Goal: Book appointment/travel/reservation

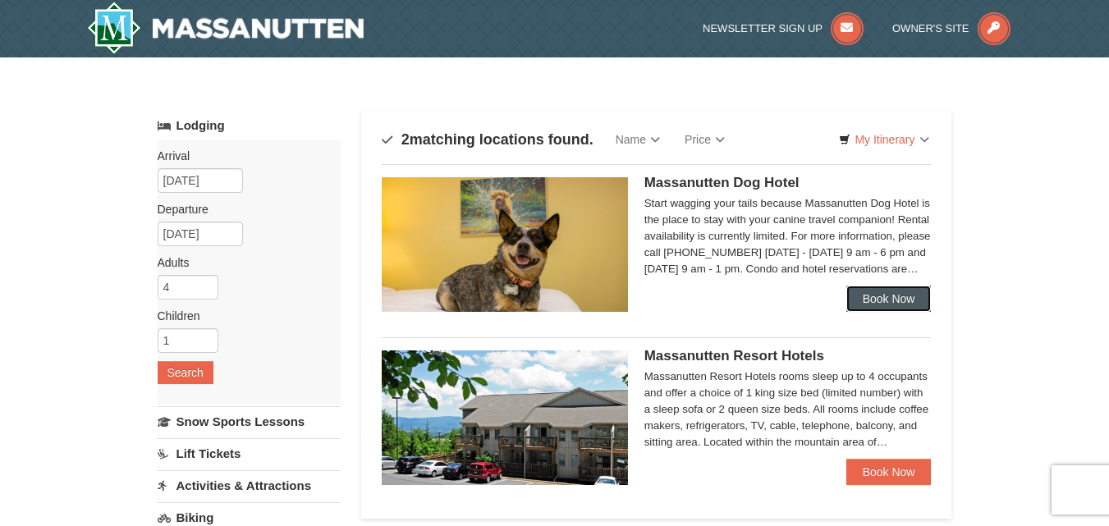
click at [877, 291] on link "Book Now" at bounding box center [888, 299] width 85 height 26
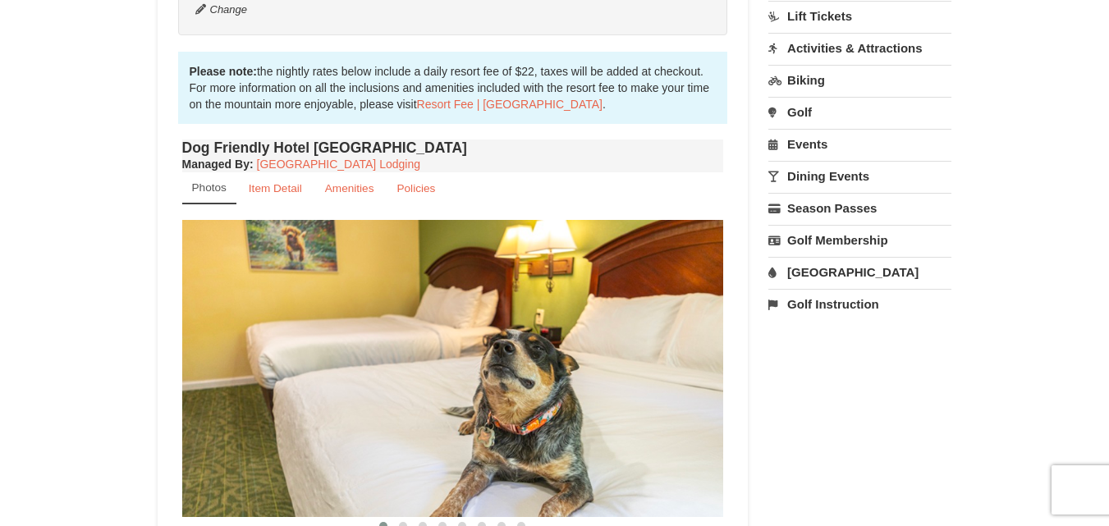
scroll to position [410, 0]
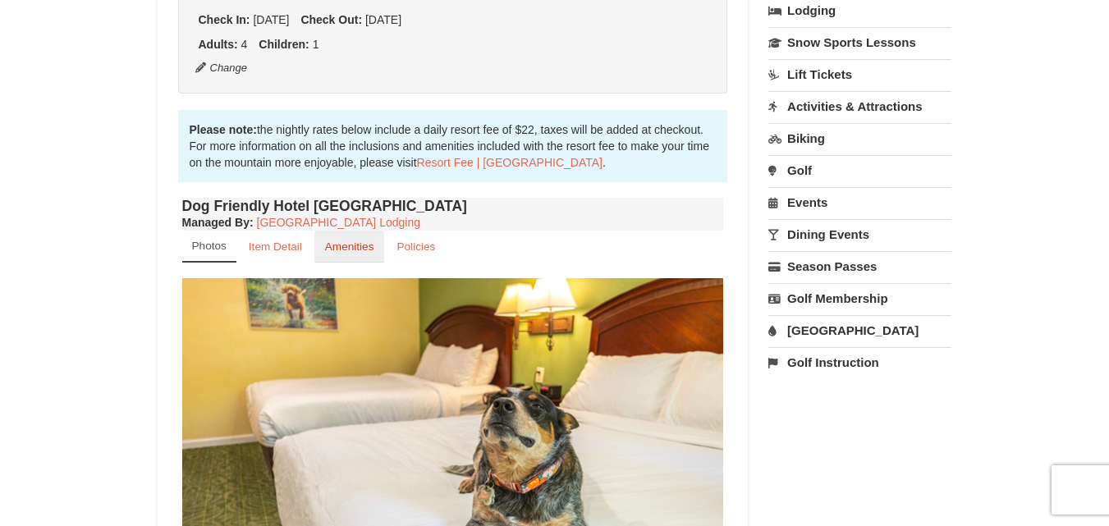
click at [351, 243] on small "Amenities" at bounding box center [349, 246] width 49 height 12
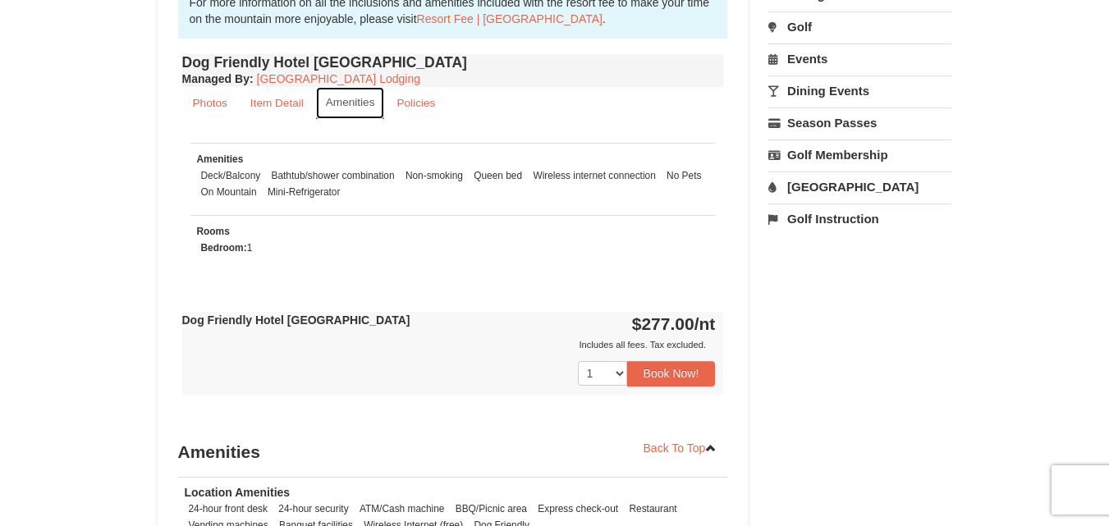
scroll to position [547, 0]
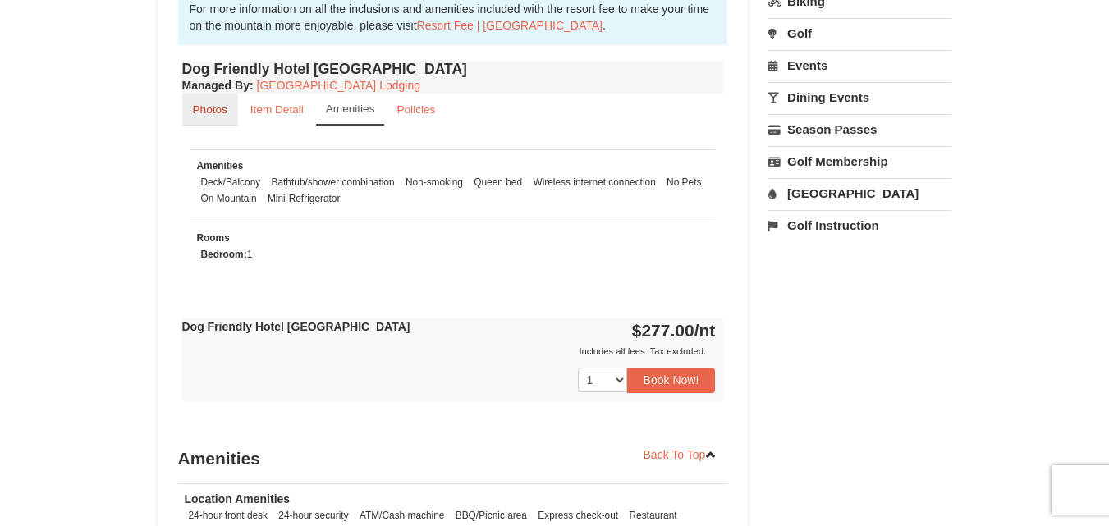
click at [230, 119] on link "Photos" at bounding box center [210, 110] width 56 height 32
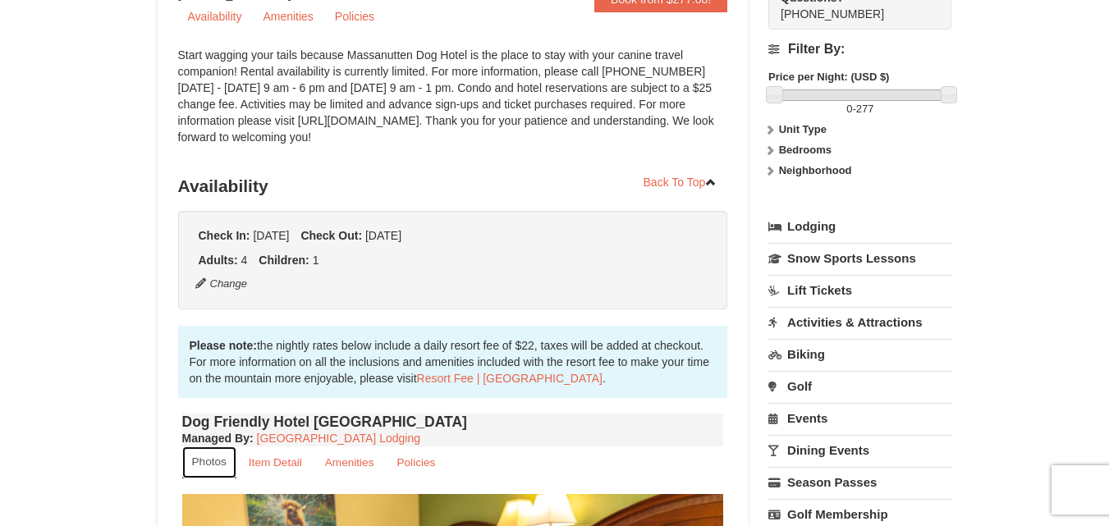
scroll to position [137, 0]
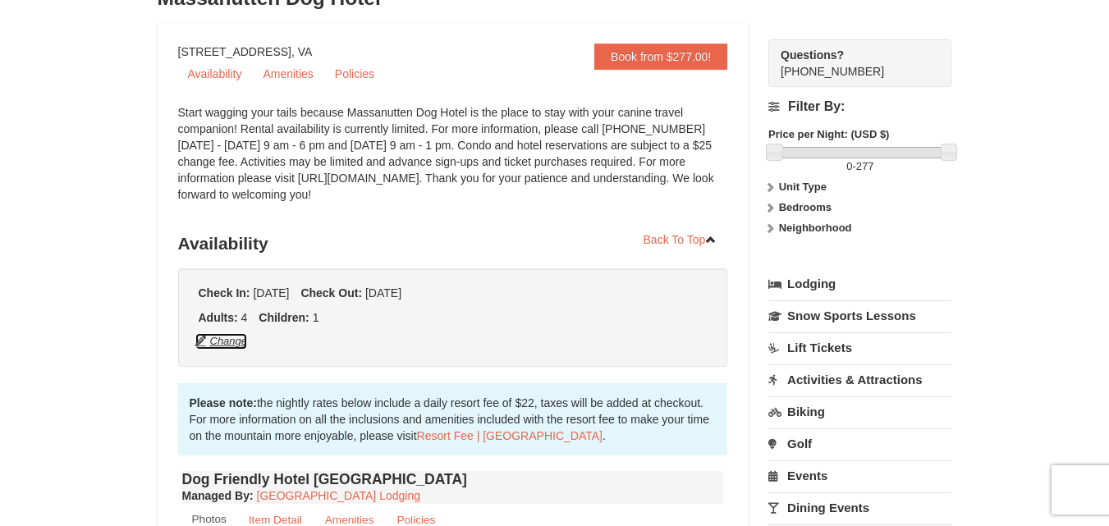
click at [227, 340] on button "Change" at bounding box center [222, 341] width 54 height 18
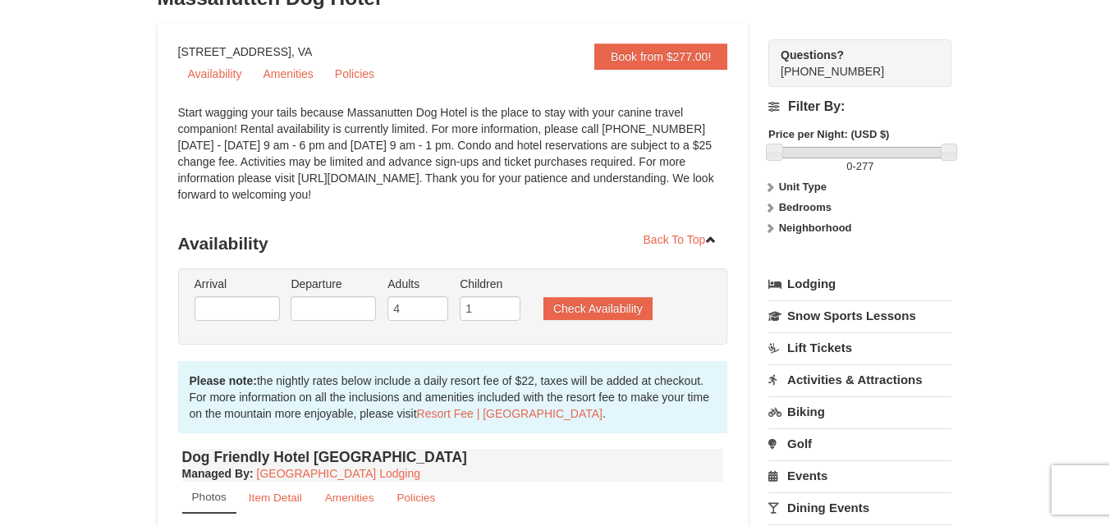
type input "[DATE]"
type input "5"
click at [437, 307] on input "5" at bounding box center [417, 308] width 61 height 25
type input "0"
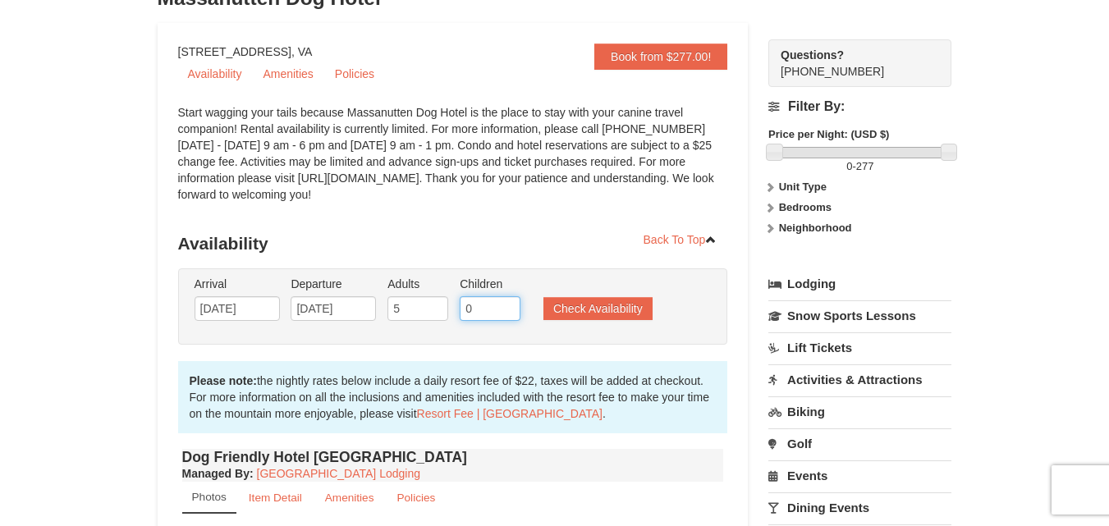
click at [506, 309] on input "0" at bounding box center [490, 308] width 61 height 25
click at [598, 311] on button "Check Availability" at bounding box center [597, 308] width 109 height 23
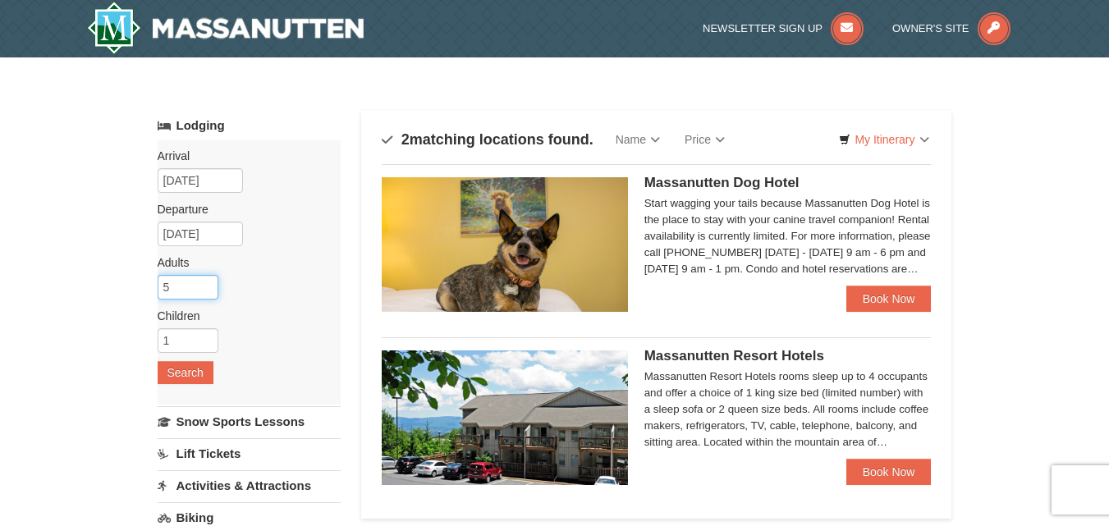
type input "5"
click at [200, 285] on input "5" at bounding box center [188, 287] width 61 height 25
click at [179, 335] on input "1" at bounding box center [188, 340] width 61 height 25
click at [180, 339] on input "number" at bounding box center [188, 340] width 61 height 25
type input "0"
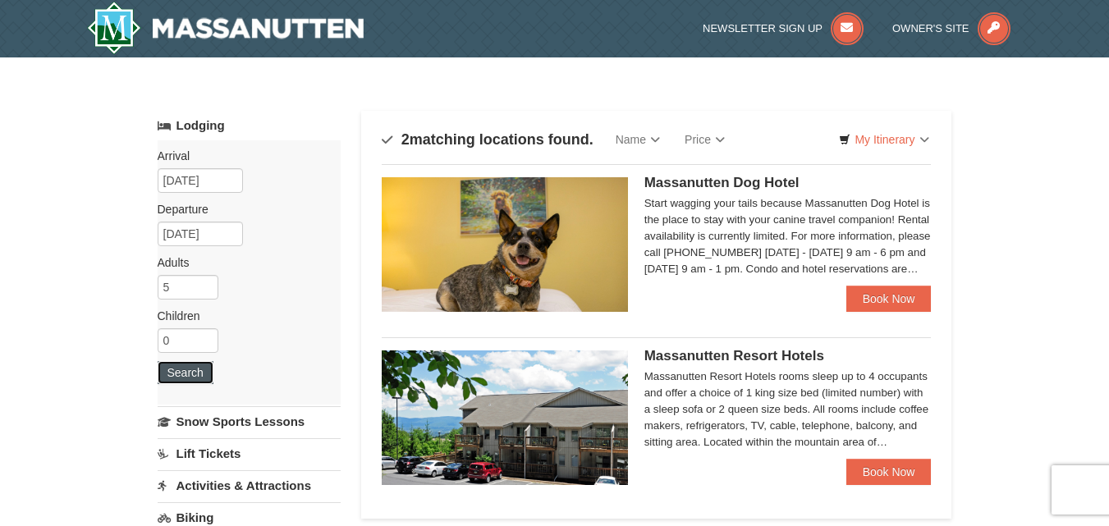
click at [184, 379] on button "Search" at bounding box center [186, 372] width 56 height 23
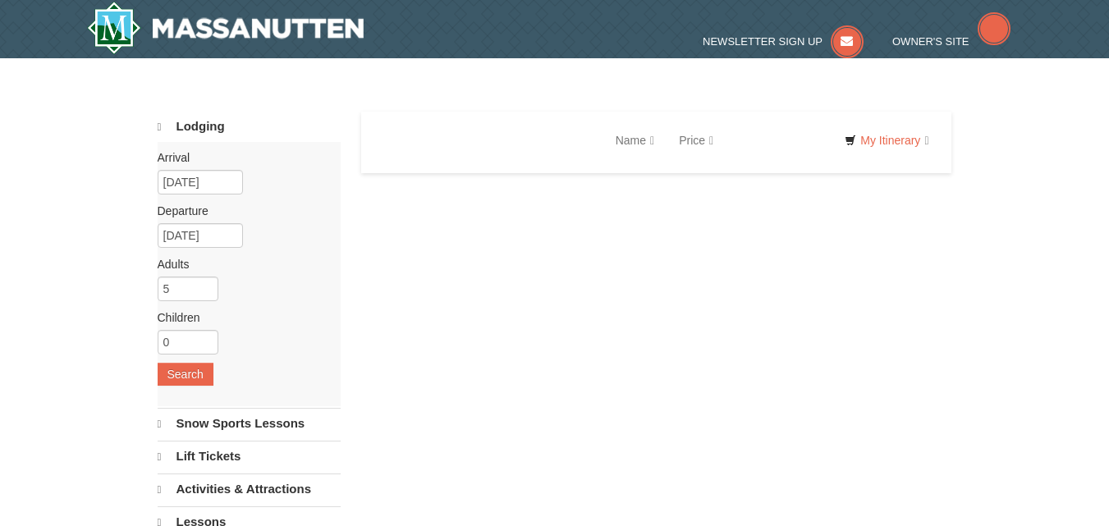
select select "9"
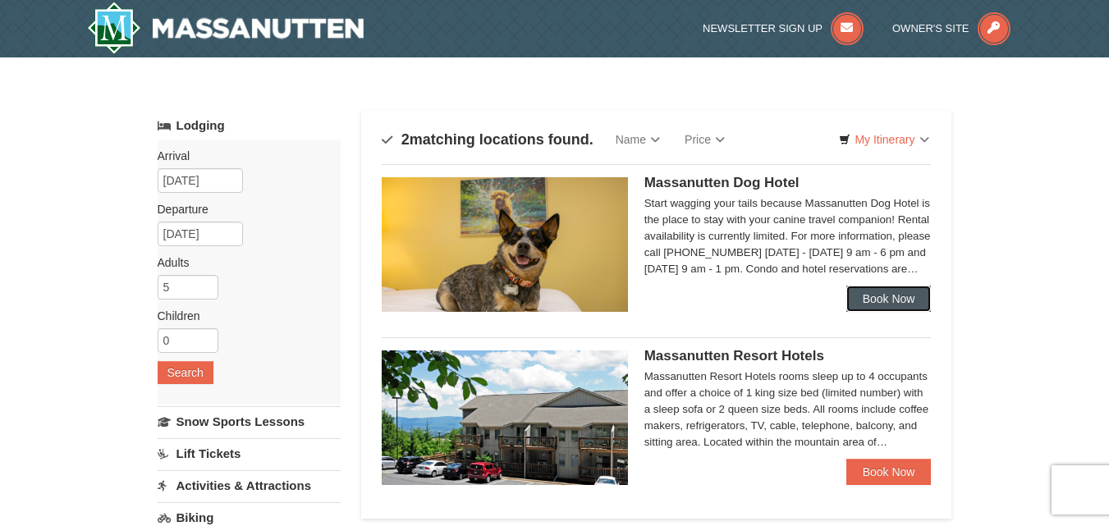
click at [926, 301] on link "Book Now" at bounding box center [888, 299] width 85 height 26
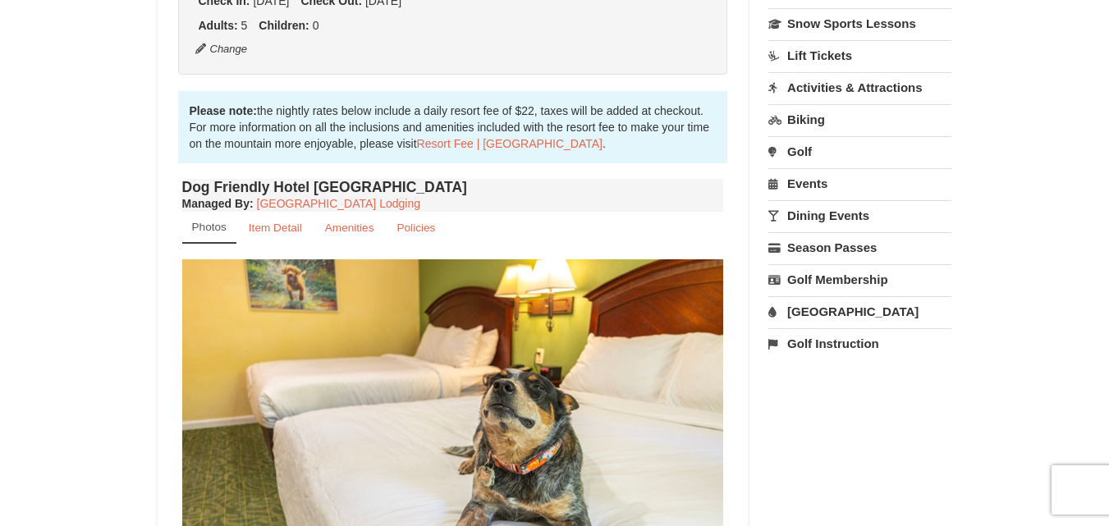
scroll to position [410, 0]
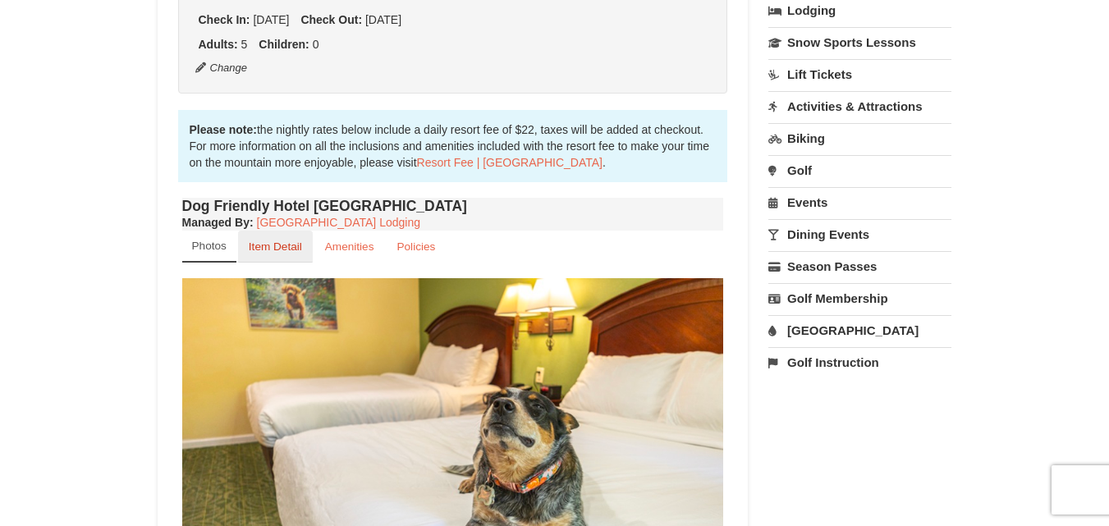
click at [287, 247] on small "Item Detail" at bounding box center [275, 246] width 53 height 12
